Goal: Navigation & Orientation: Find specific page/section

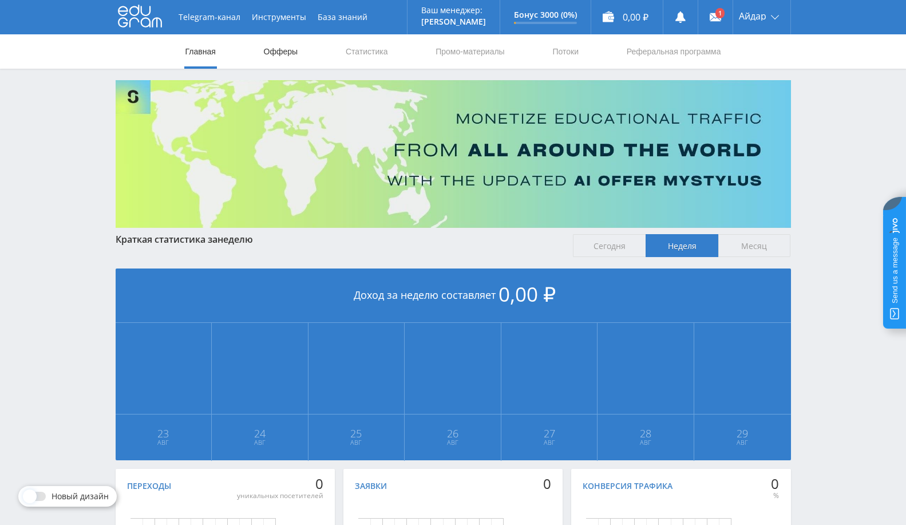
click at [291, 57] on link "Офферы" at bounding box center [281, 51] width 37 height 34
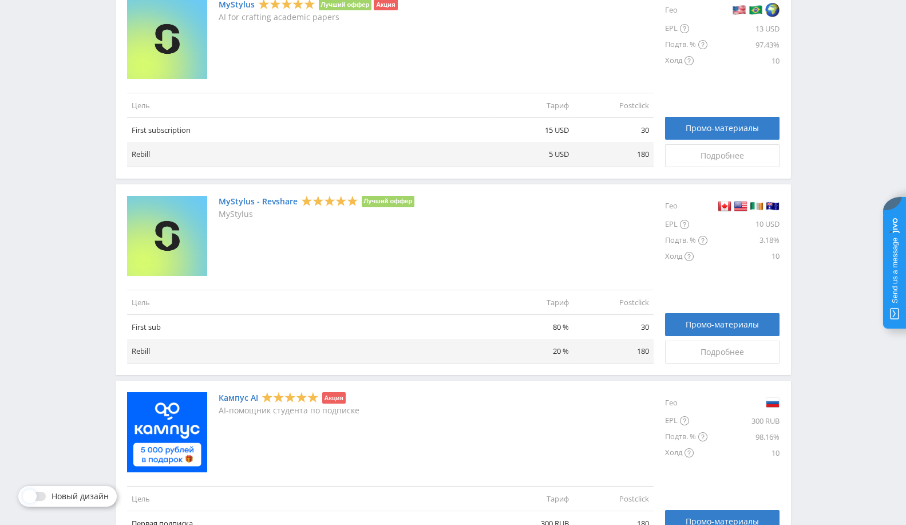
scroll to position [191, 0]
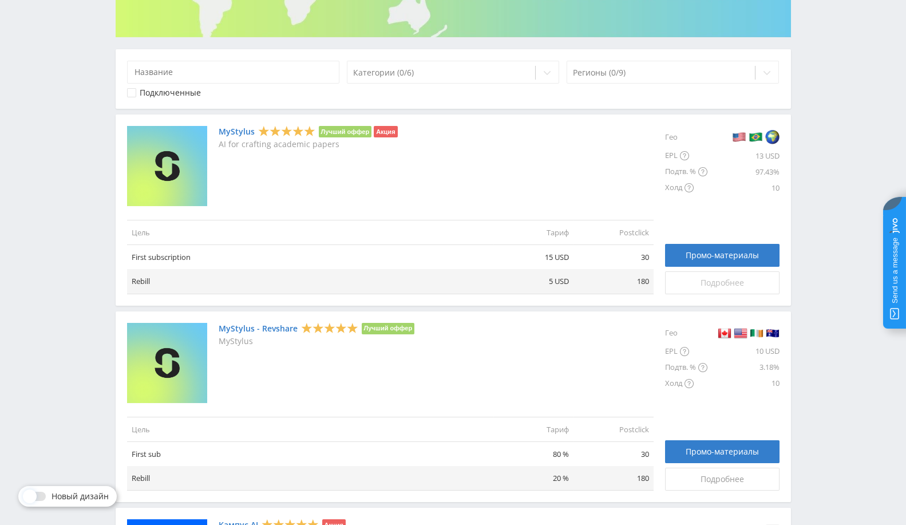
click at [694, 287] on link "Подробнее" at bounding box center [722, 282] width 114 height 23
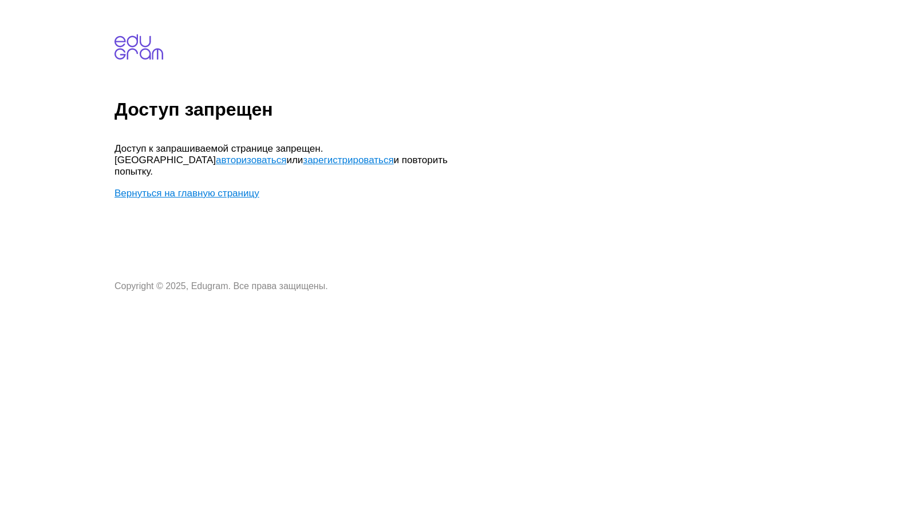
click at [243, 188] on link "Вернуться на главную страницу" at bounding box center [186, 193] width 145 height 11
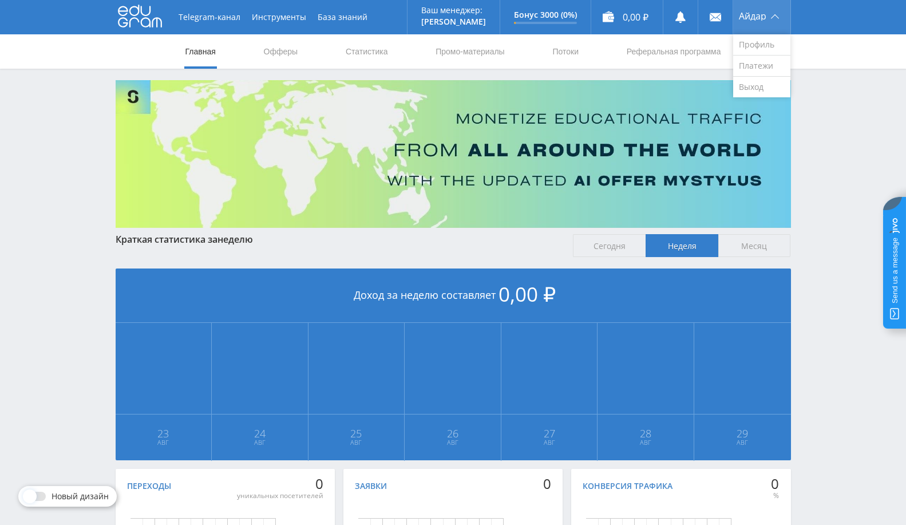
click at [752, 3] on div "Айдар" at bounding box center [761, 17] width 57 height 34
click at [300, 43] on nav "Главная Офферы Статистика Промо-материалы Потоки Реферальная программа" at bounding box center [453, 51] width 538 height 34
click at [289, 54] on link "Офферы" at bounding box center [281, 51] width 37 height 34
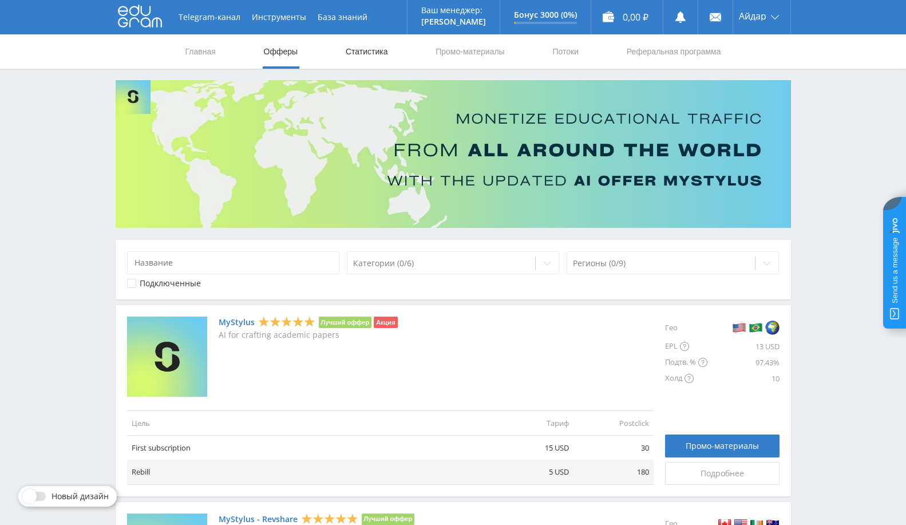
click at [371, 50] on link "Статистика" at bounding box center [366, 51] width 45 height 34
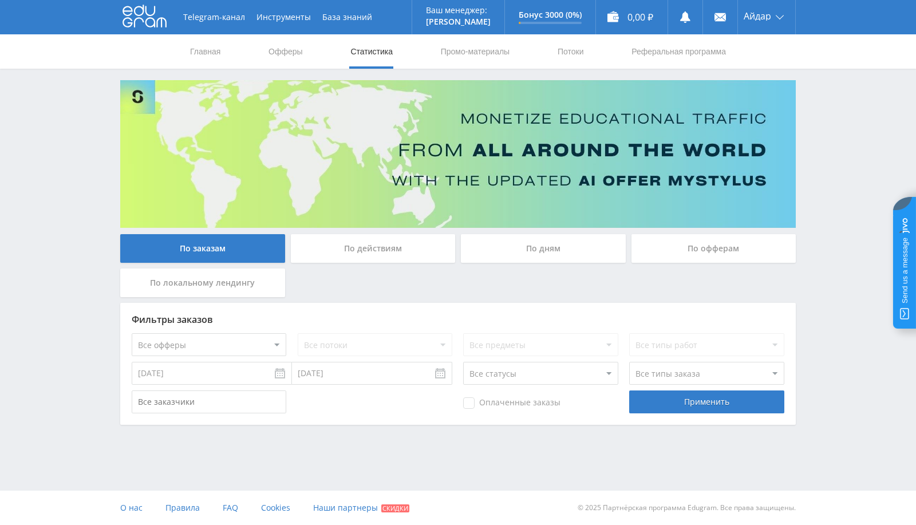
click at [175, 282] on div "По локальному лендингу" at bounding box center [202, 282] width 165 height 29
click at [0, 0] on input "По локальному лендингу" at bounding box center [0, 0] width 0 height 0
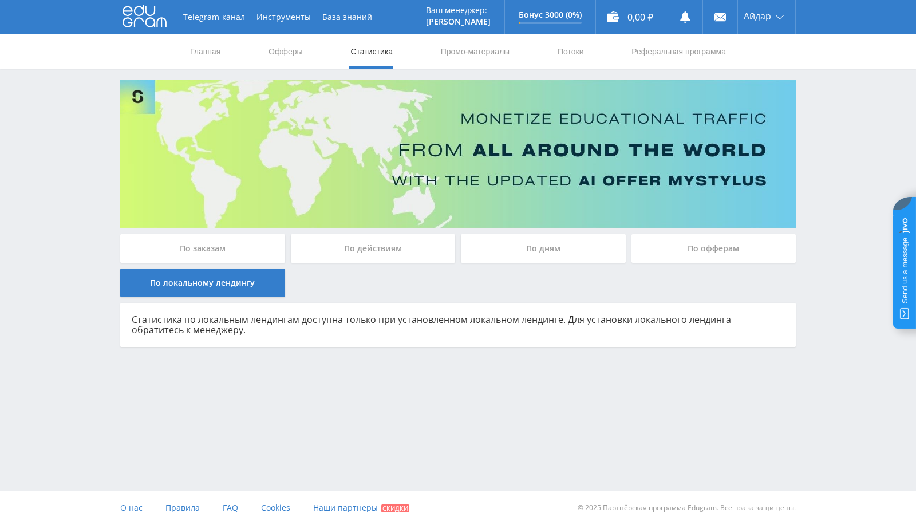
click at [203, 240] on div "По заказам" at bounding box center [202, 248] width 165 height 29
click at [0, 0] on input "По заказам" at bounding box center [0, 0] width 0 height 0
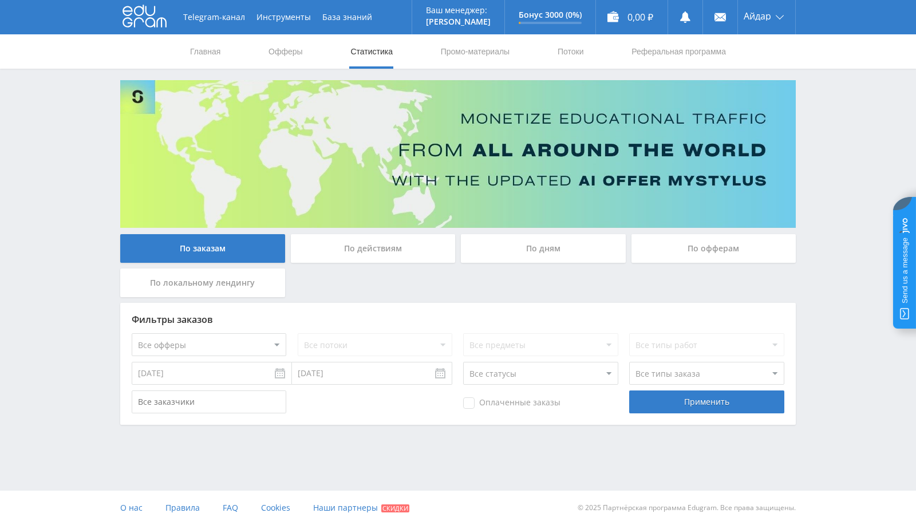
click at [401, 251] on div "По действиям" at bounding box center [373, 248] width 165 height 29
click at [0, 0] on input "По действиям" at bounding box center [0, 0] width 0 height 0
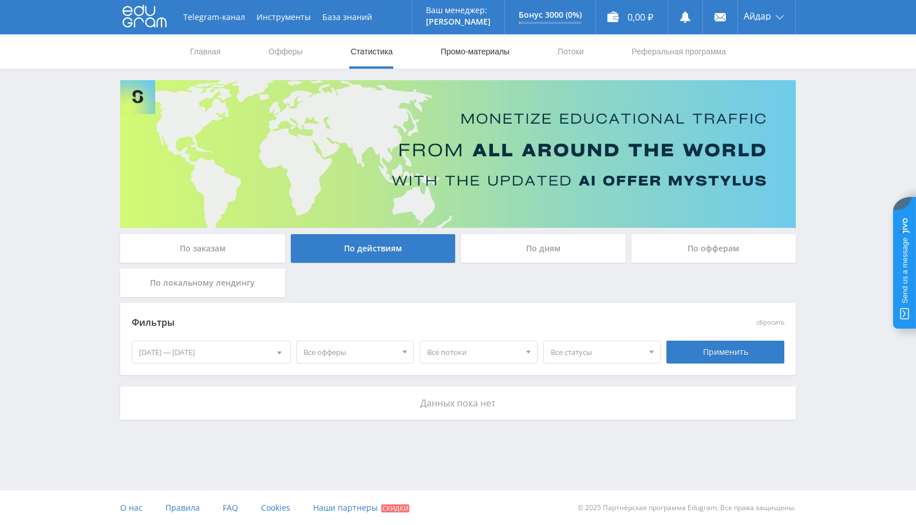
click at [461, 51] on link "Промо-материалы" at bounding box center [474, 51] width 71 height 34
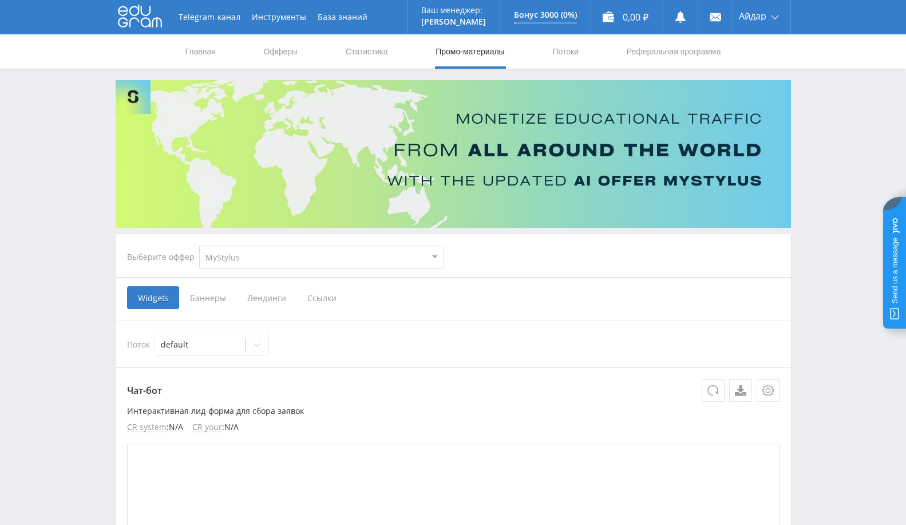
click at [315, 267] on select "MyStylus MyStylus - Revshare Кампус AI Studybay Автор24 Studybay Brazil Study A…" at bounding box center [321, 256] width 245 height 23
select select "340"
click at [199, 245] on select "MyStylus MyStylus - Revshare Кампус AI Studybay Автор24 Studybay Brazil Study A…" at bounding box center [321, 256] width 245 height 23
click at [304, 247] on select "MyStylus MyStylus - Revshare Кампус AI Studybay Автор24 Studybay Brazil Study A…" at bounding box center [321, 256] width 245 height 23
select select "376"
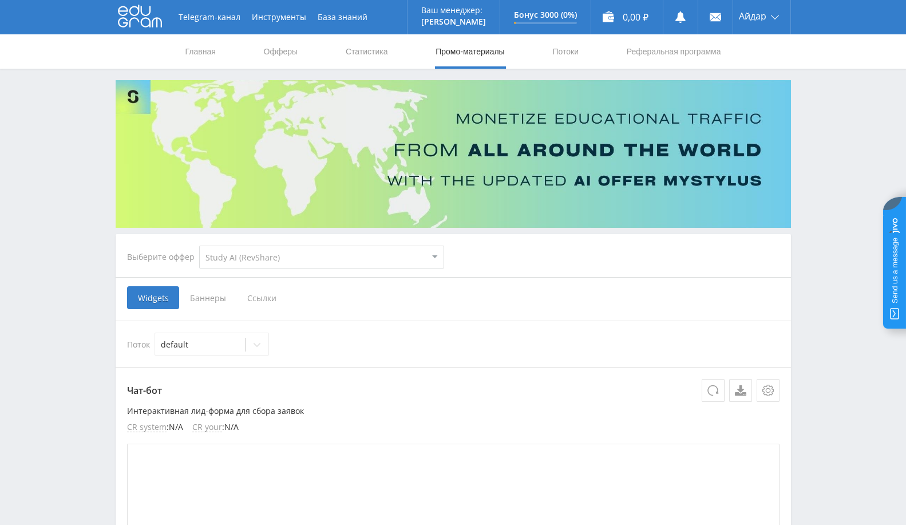
click at [199, 245] on select "MyStylus MyStylus - Revshare Кампус AI Studybay Автор24 Studybay Brazil Study A…" at bounding box center [321, 256] width 245 height 23
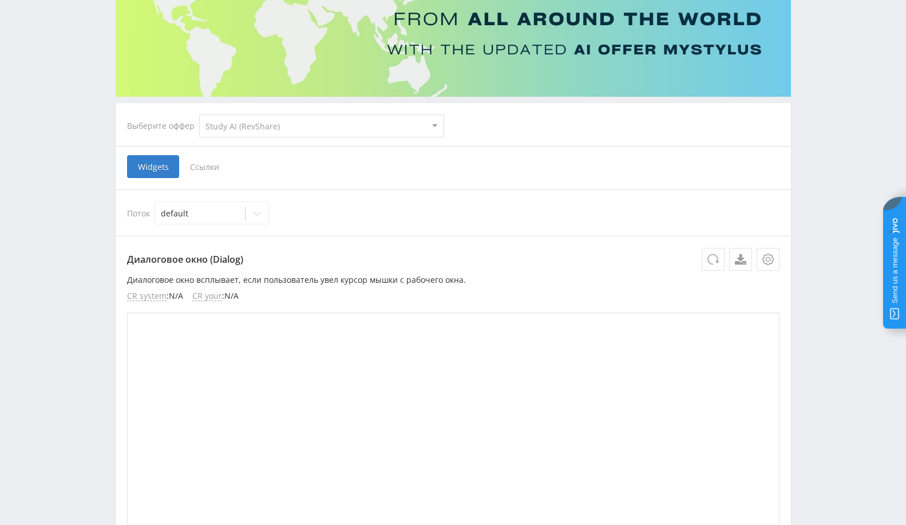
scroll to position [127, 0]
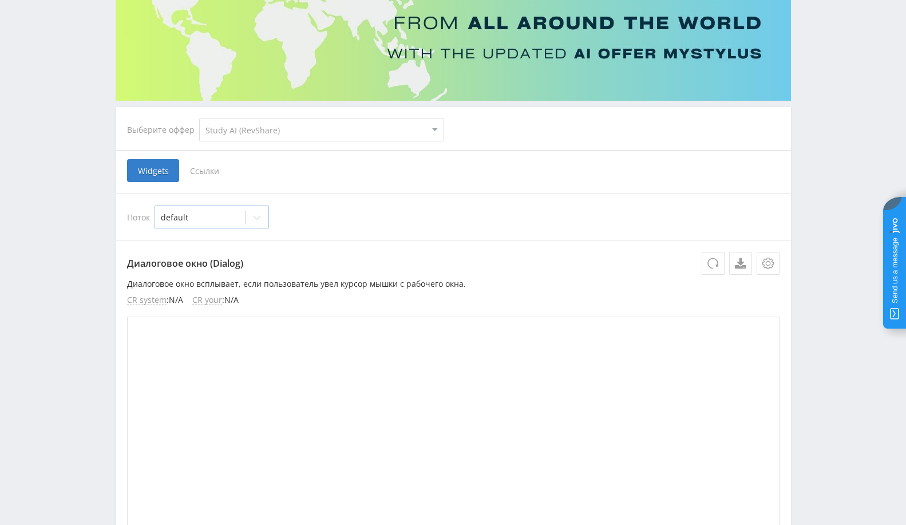
click at [211, 220] on div at bounding box center [200, 217] width 78 height 11
click at [228, 246] on div "default" at bounding box center [211, 244] width 114 height 18
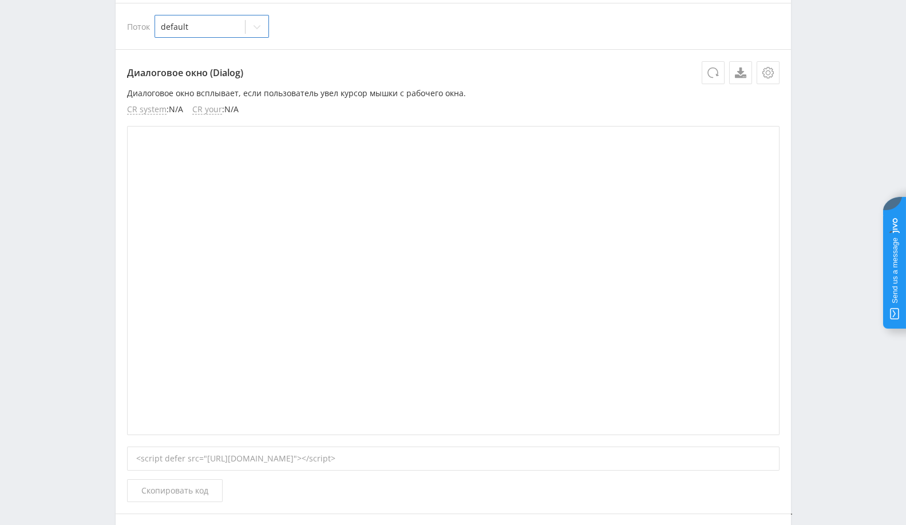
scroll to position [0, 0]
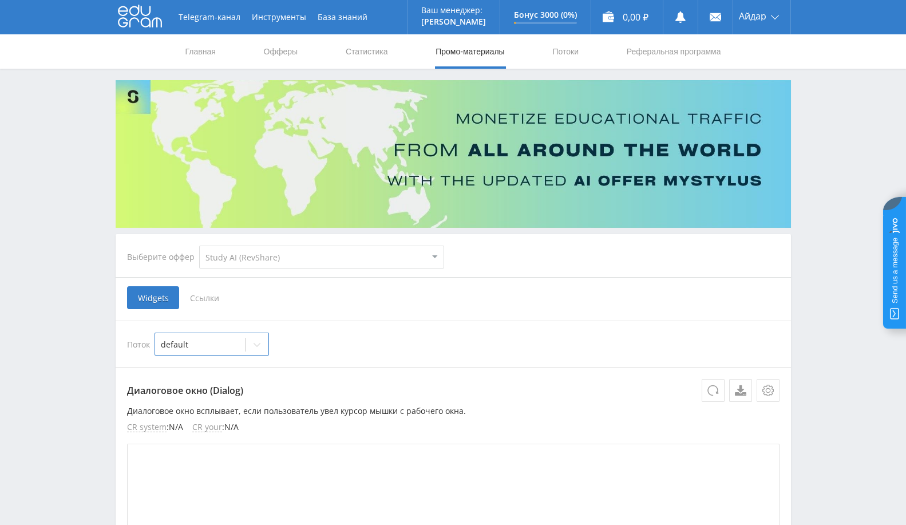
click at [283, 253] on select "MyStylus MyStylus - Revshare Кампус AI Studybay Автор24 Studybay Brazil Study A…" at bounding box center [321, 256] width 245 height 23
select select "340"
click at [199, 245] on select "MyStylus MyStylus - Revshare Кампус AI Studybay Автор24 Studybay Brazil Study A…" at bounding box center [321, 256] width 245 height 23
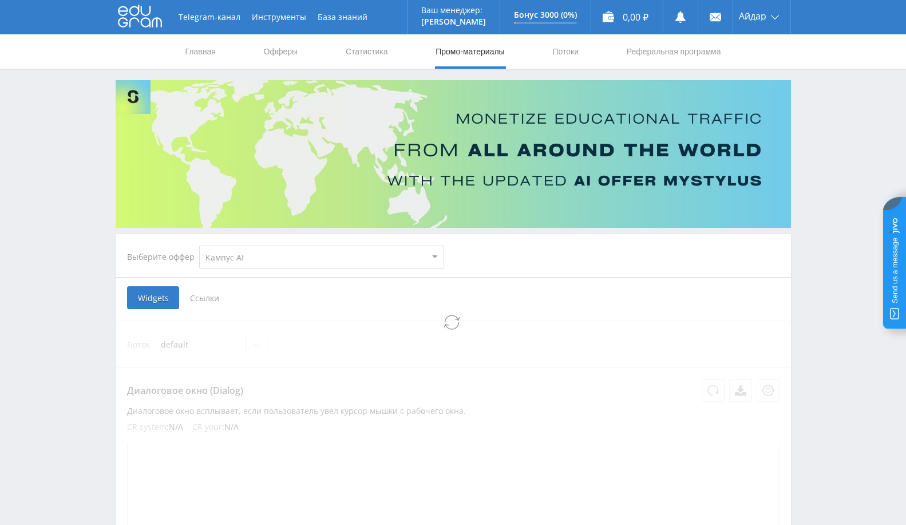
select select "340"
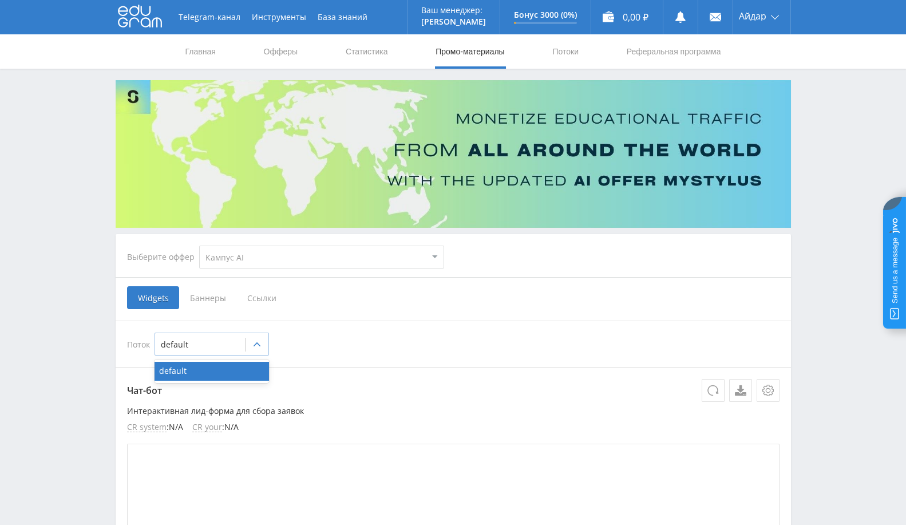
click at [203, 342] on div at bounding box center [200, 344] width 78 height 11
click at [386, 360] on div "Поток 1 result available. Use Up and Down to choose options, press Enter to sel…" at bounding box center [453, 343] width 675 height 46
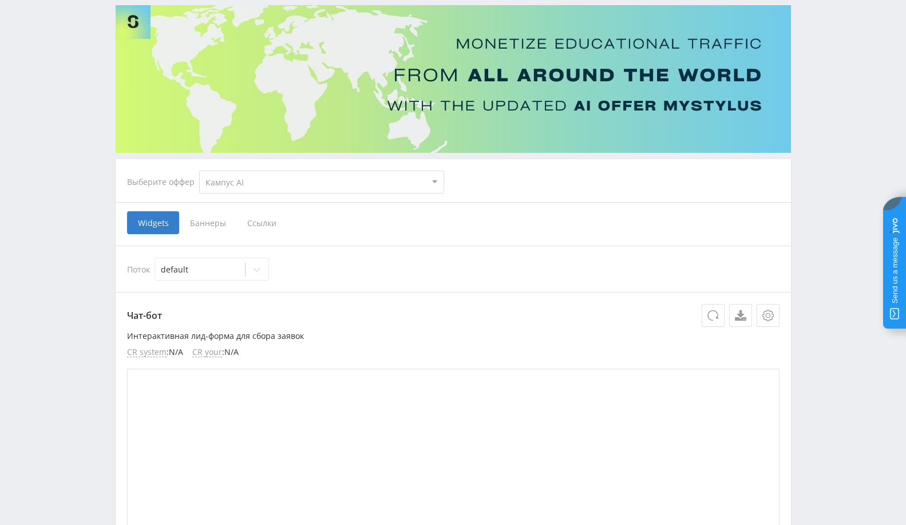
scroll to position [64, 0]
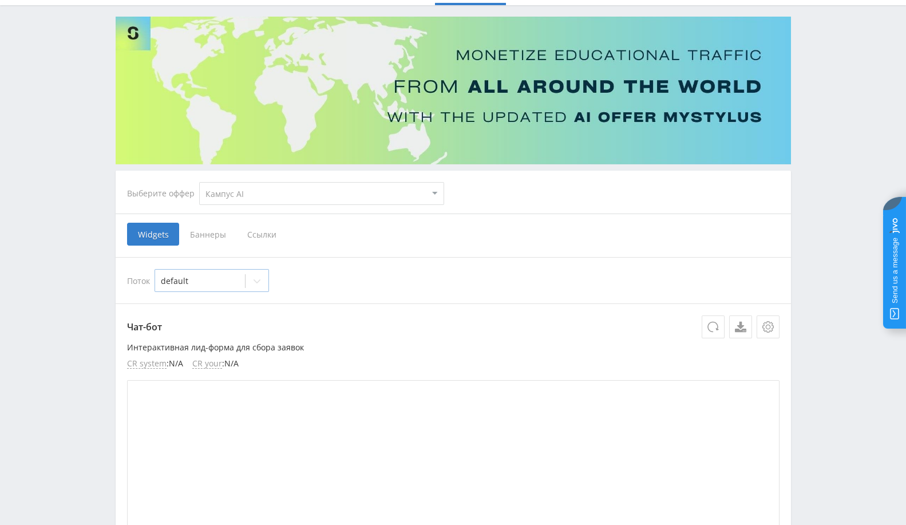
click at [199, 275] on div at bounding box center [200, 280] width 78 height 11
click at [225, 308] on div "default" at bounding box center [211, 307] width 114 height 18
click at [376, 330] on p "Чат-бот" at bounding box center [453, 326] width 652 height 23
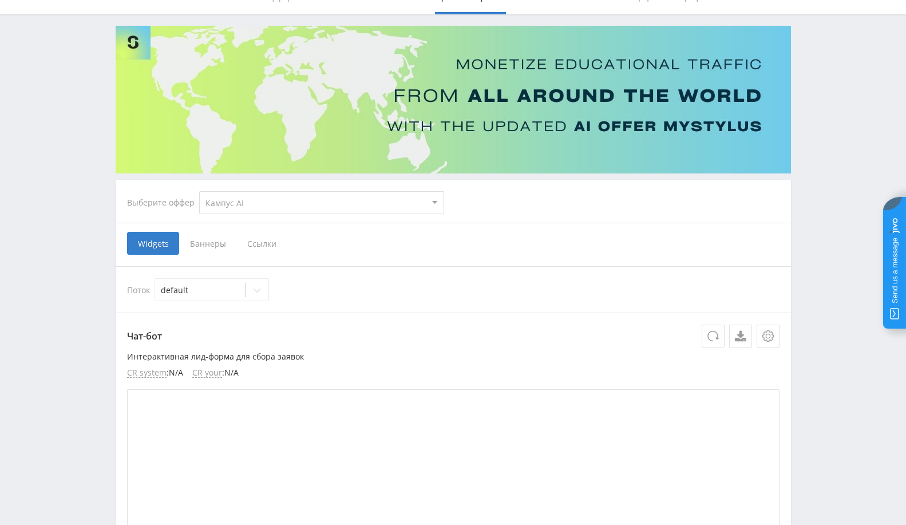
scroll to position [0, 0]
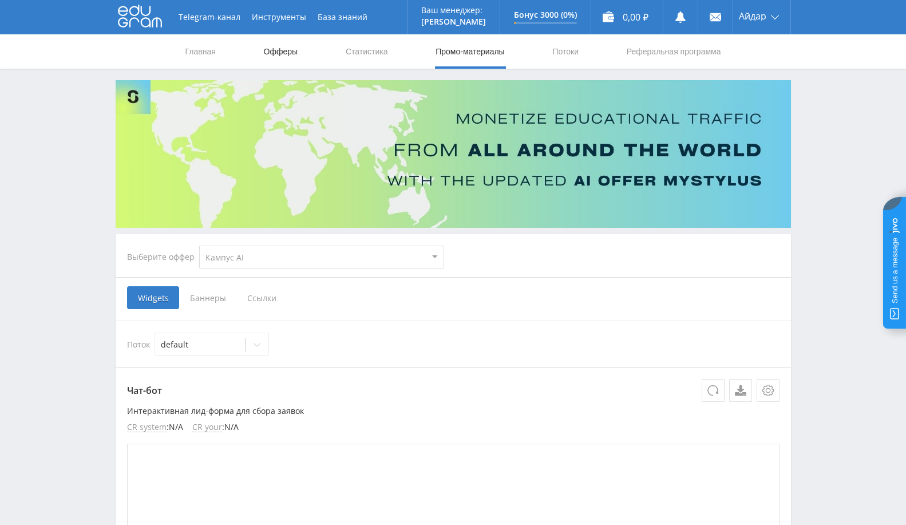
click at [291, 46] on link "Офферы" at bounding box center [281, 51] width 37 height 34
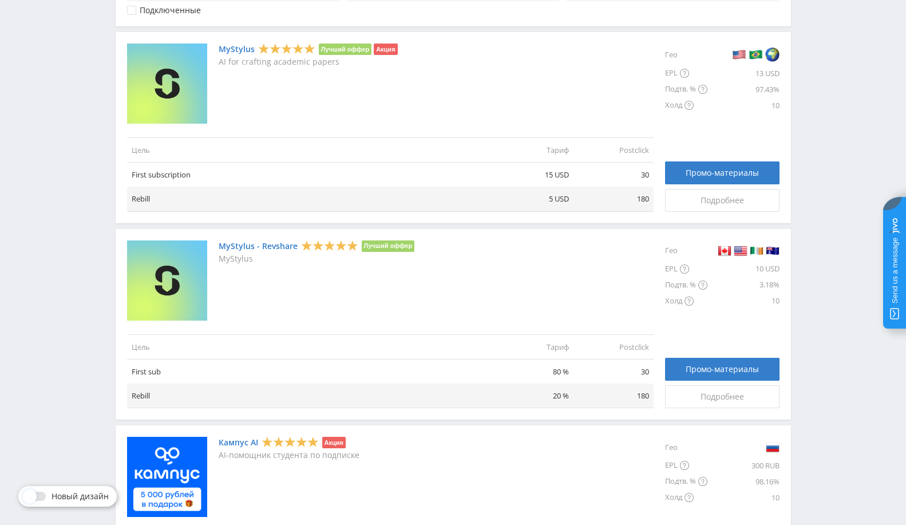
scroll to position [293, 0]
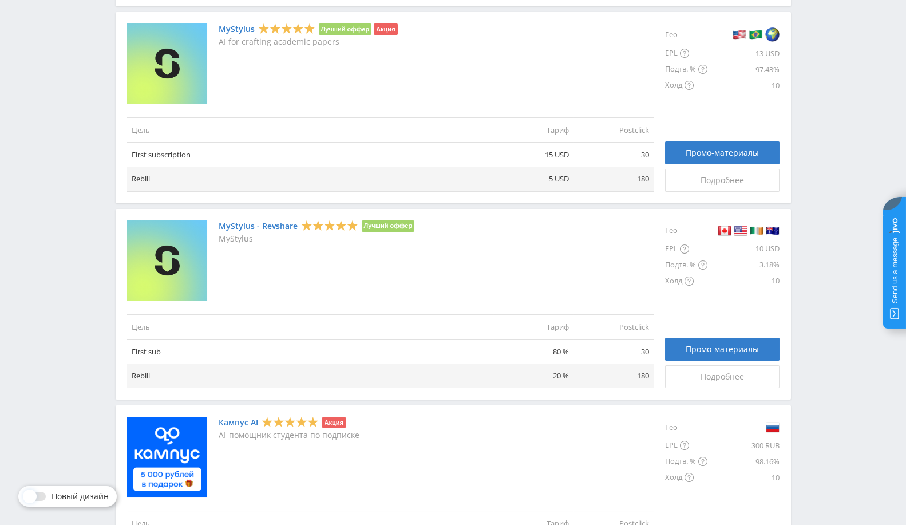
drag, startPoint x: 772, startPoint y: -3, endPoint x: 776, endPoint y: 21, distance: 24.3
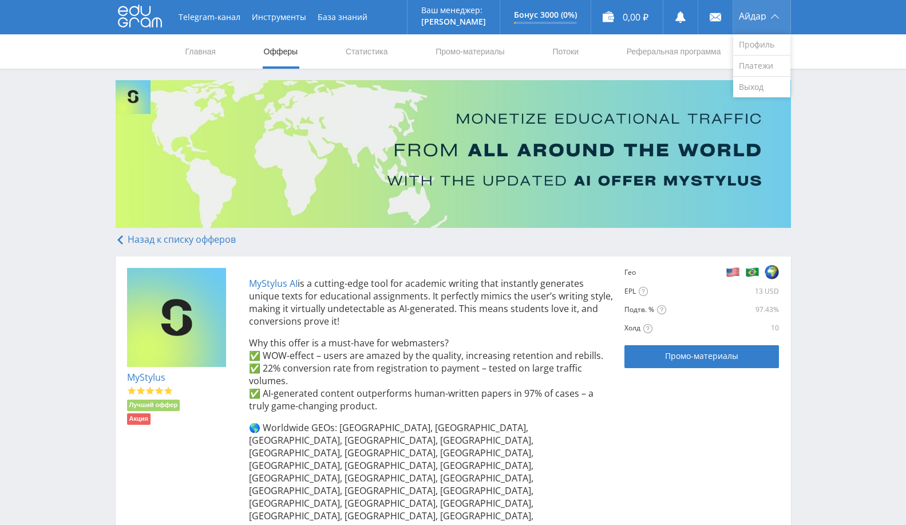
click at [772, 15] on div "Айдар" at bounding box center [761, 17] width 57 height 34
click at [760, 89] on link "Выход" at bounding box center [761, 87] width 57 height 21
